Goal: Task Accomplishment & Management: Manage account settings

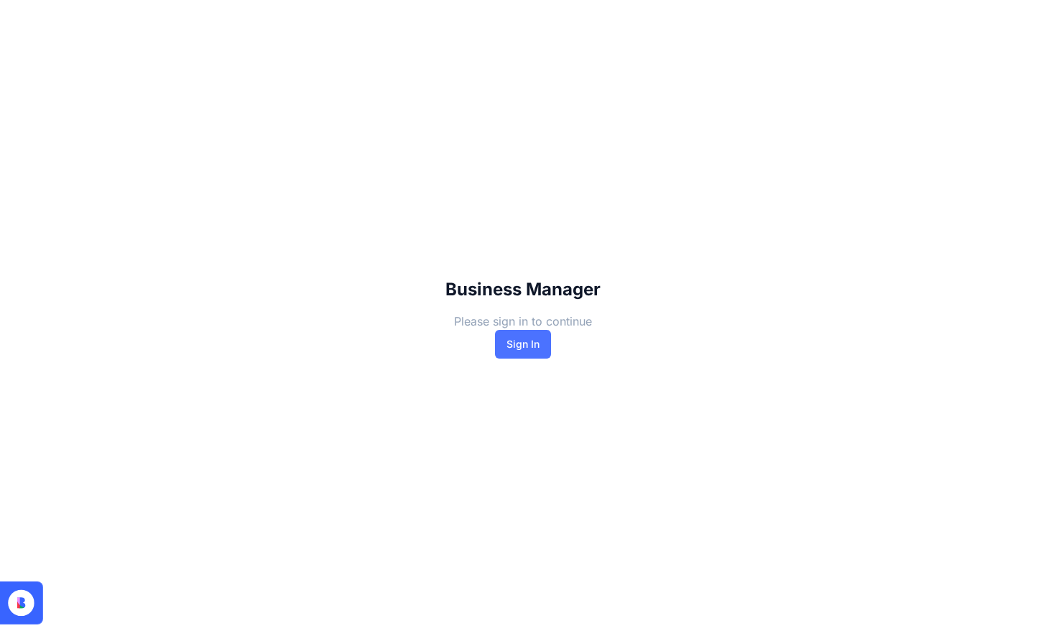
click at [516, 343] on button "Sign In" at bounding box center [523, 344] width 56 height 29
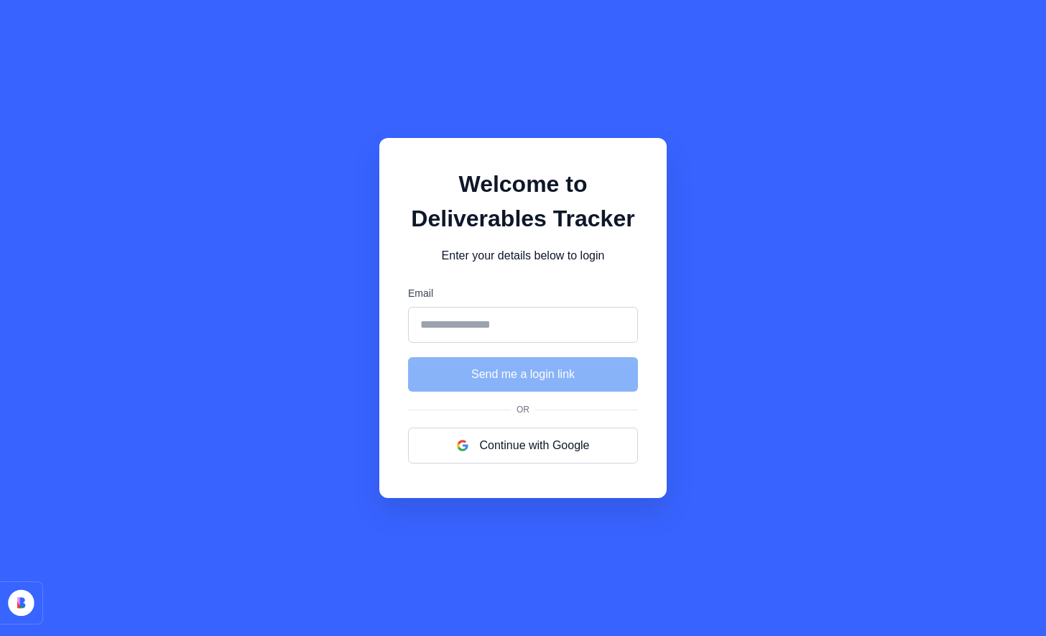
click at [481, 317] on input "Email" at bounding box center [523, 325] width 230 height 36
click at [807, 256] on div "Welcome to Deliverables Tracker Enter your details below to login Email Send me…" at bounding box center [523, 318] width 1046 height 636
click at [499, 455] on button "Continue with Google" at bounding box center [523, 445] width 230 height 36
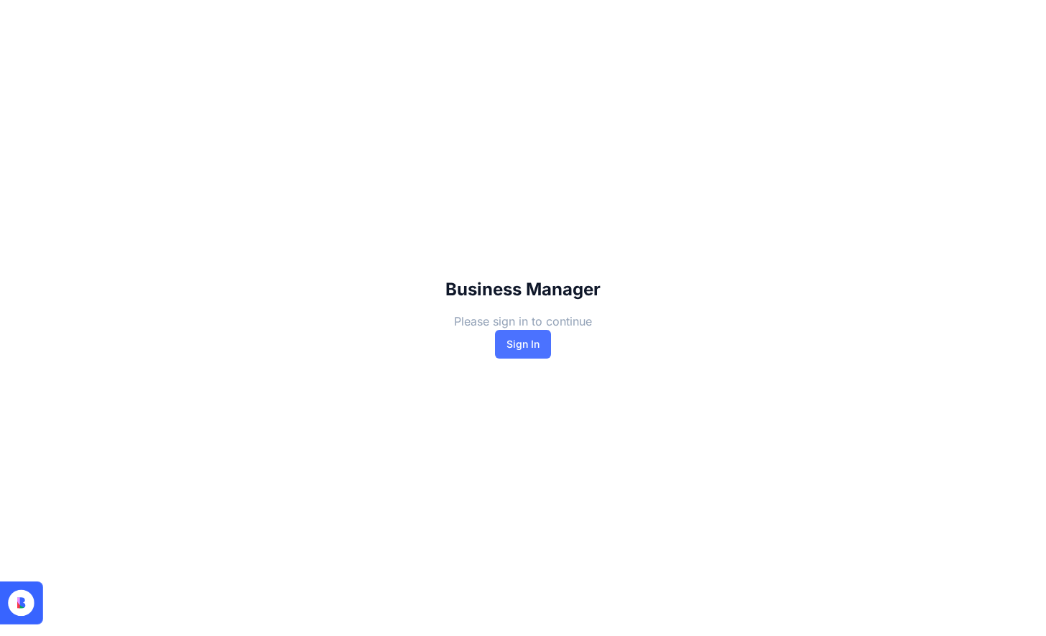
click at [511, 353] on button "Sign In" at bounding box center [523, 344] width 56 height 29
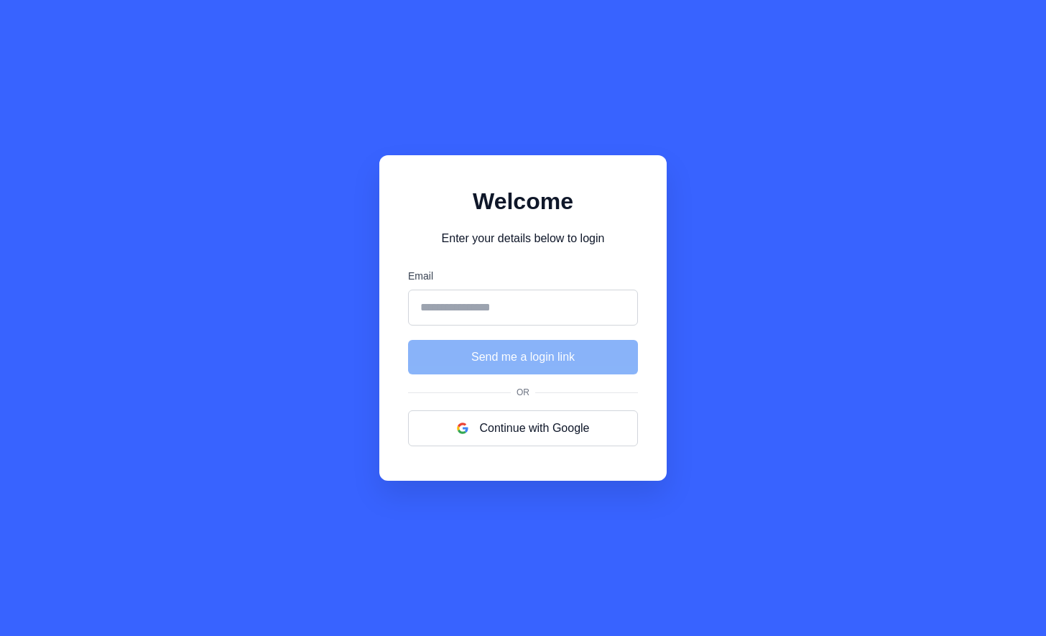
click at [501, 425] on button "Continue with Google" at bounding box center [523, 428] width 230 height 36
click at [643, 399] on div "Welcome Enter your details below to login Email Send me a login link Or Continu…" at bounding box center [522, 317] width 287 height 325
click at [453, 299] on input "Email" at bounding box center [523, 307] width 230 height 36
click at [452, 306] on input "Email" at bounding box center [523, 307] width 230 height 36
